Goal: Find specific page/section: Find specific page/section

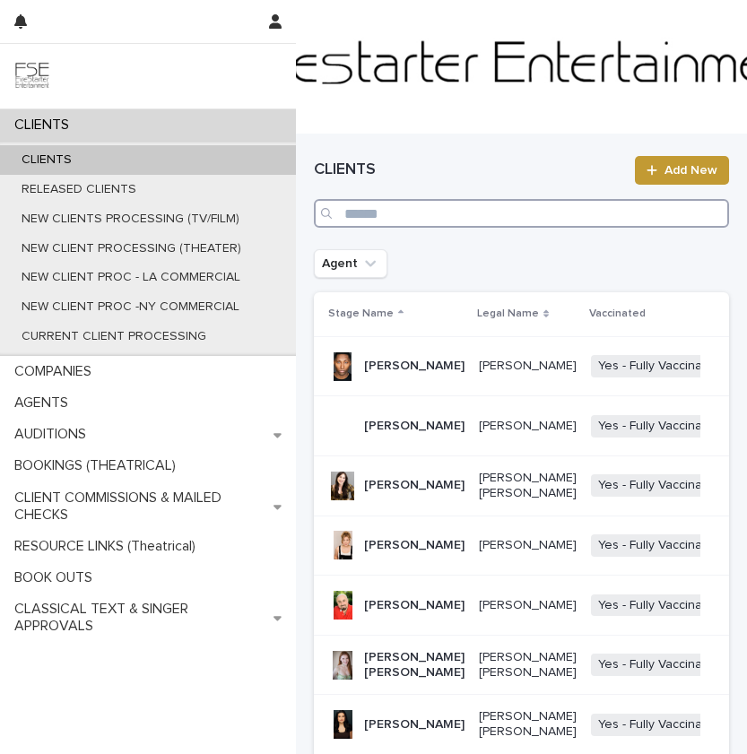
click at [390, 213] on input "Search" at bounding box center [521, 213] width 415 height 29
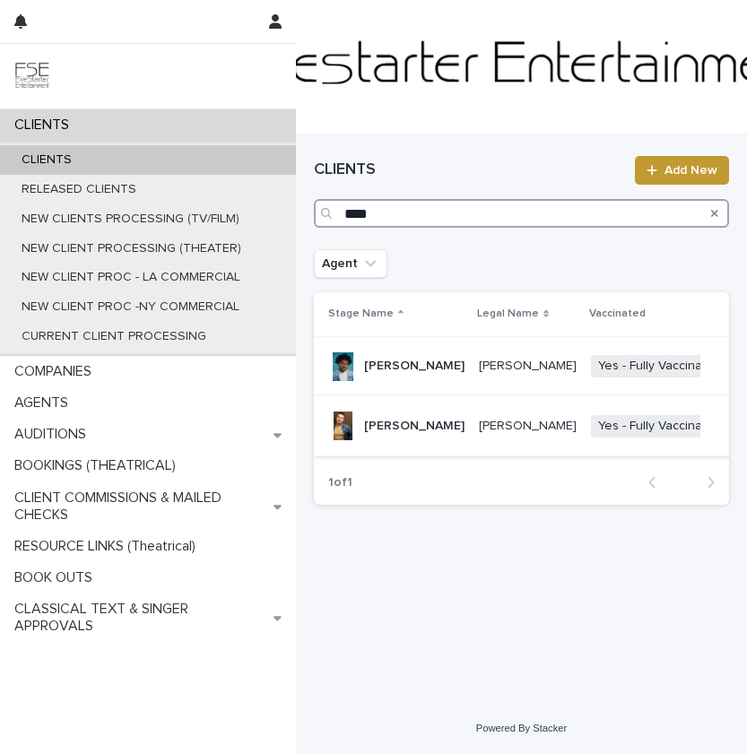
type input "****"
click at [402, 434] on p "[PERSON_NAME]" at bounding box center [414, 426] width 100 height 15
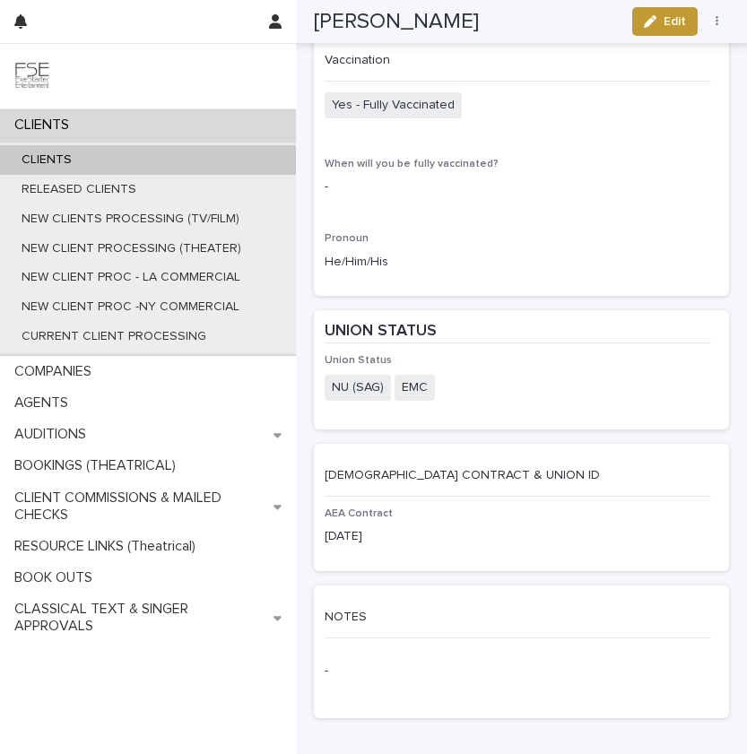
scroll to position [2972, 0]
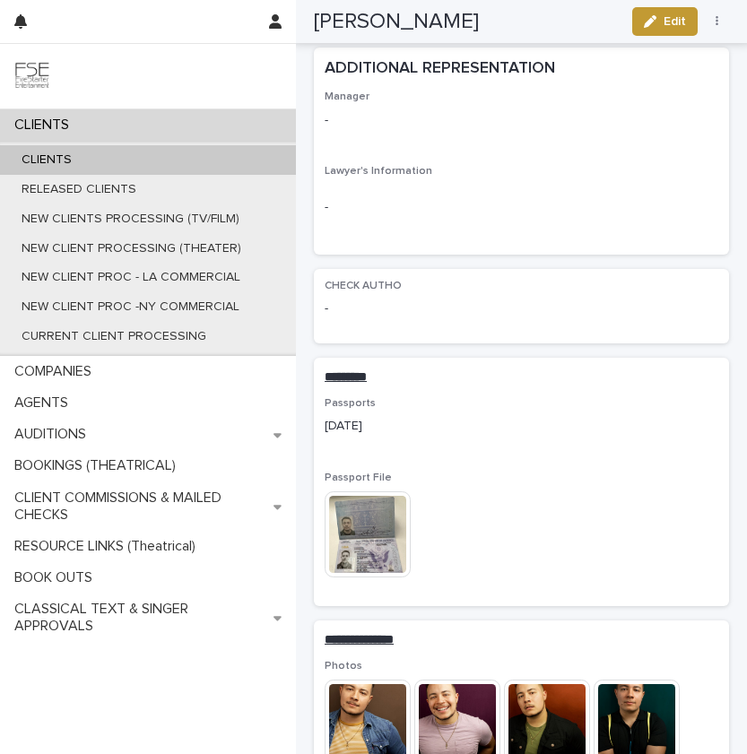
click at [350, 516] on img at bounding box center [367, 534] width 86 height 86
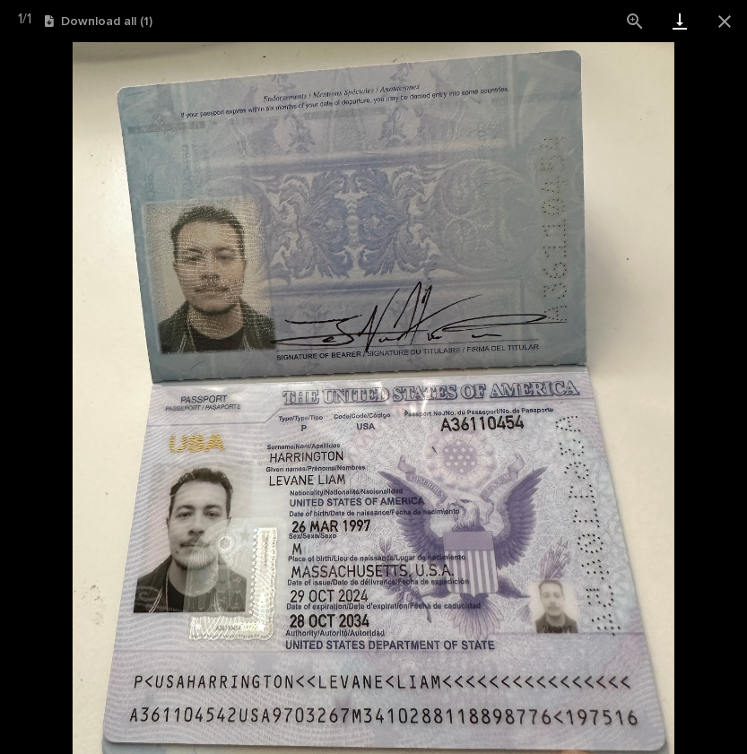
click at [687, 21] on link "Download" at bounding box center [679, 21] width 45 height 42
